Goal: Find specific page/section: Find specific page/section

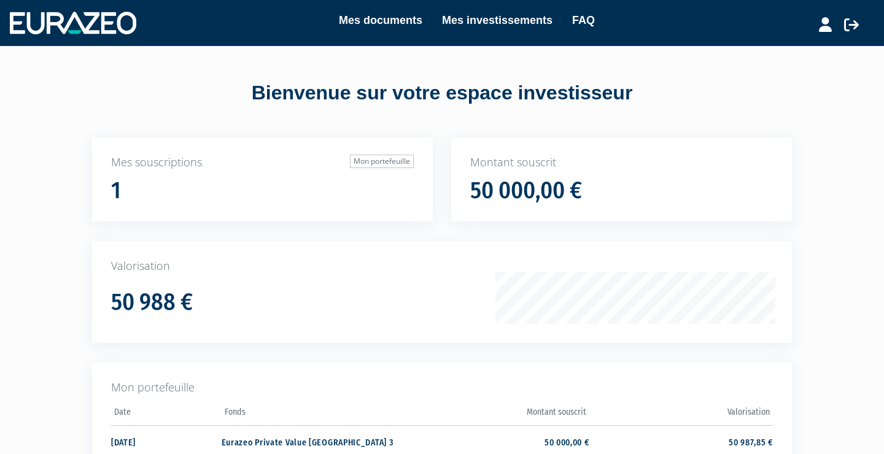
scroll to position [154, 0]
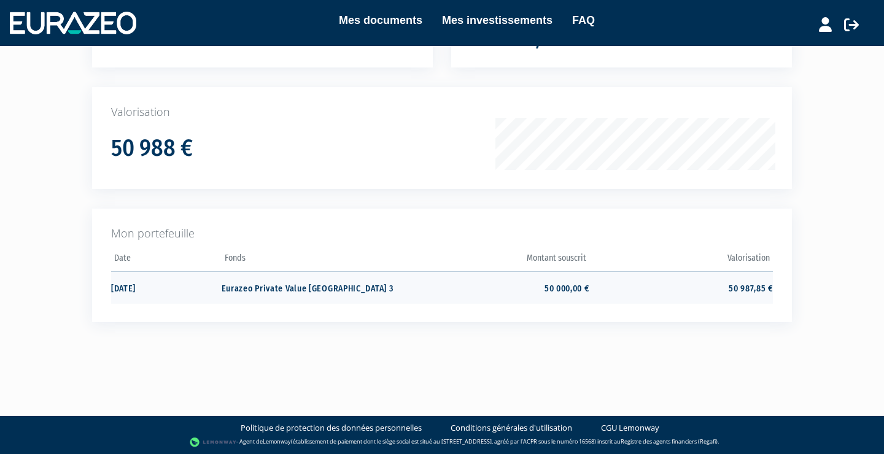
click at [567, 283] on td "50 000,00 €" at bounding box center [497, 287] width 184 height 33
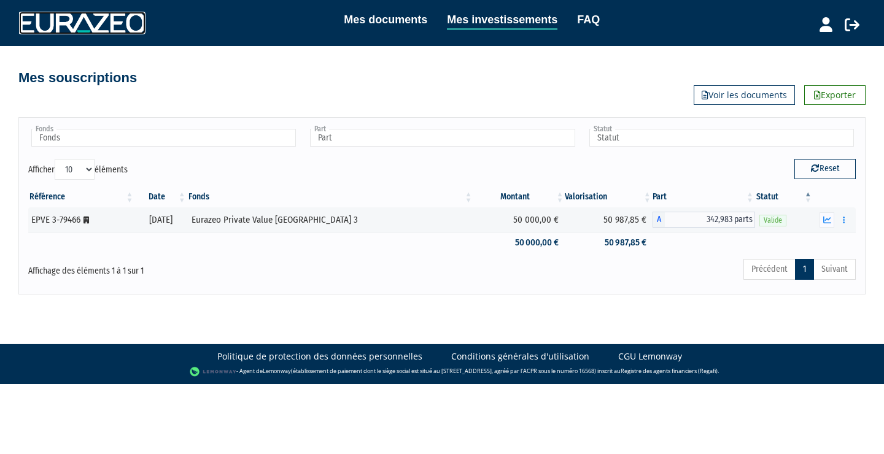
click at [106, 17] on img at bounding box center [82, 23] width 126 height 22
